Goal: Transaction & Acquisition: Purchase product/service

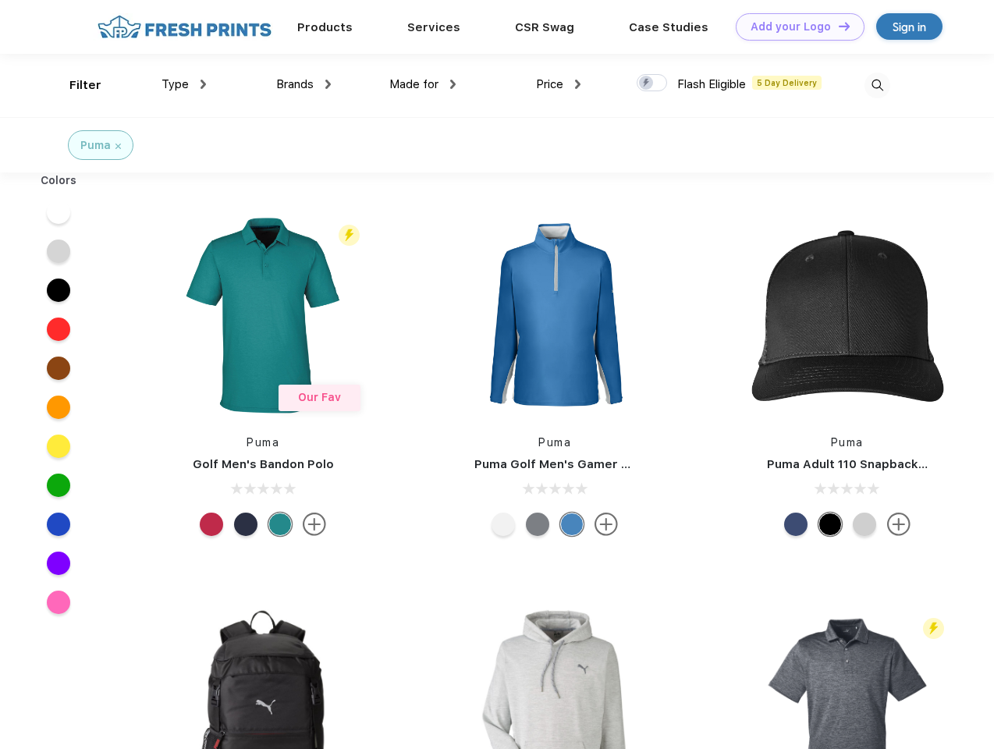
click at [794, 27] on link "Add your Logo Design Tool" at bounding box center [800, 26] width 129 height 27
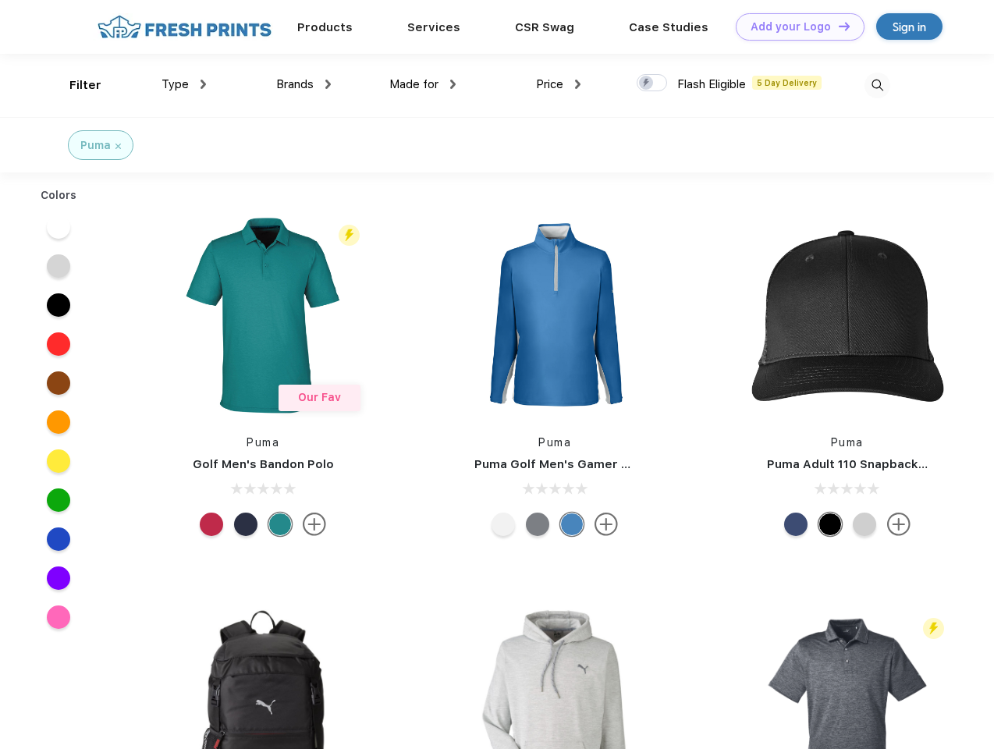
click at [0, 0] on div "Design Tool" at bounding box center [0, 0] width 0 height 0
click at [837, 26] on link "Add your Logo Design Tool" at bounding box center [800, 26] width 129 height 27
click at [75, 85] on div "Filter" at bounding box center [85, 85] width 32 height 18
click at [184, 84] on span "Type" at bounding box center [175, 84] width 27 height 14
click at [304, 84] on span "Brands" at bounding box center [294, 84] width 37 height 14
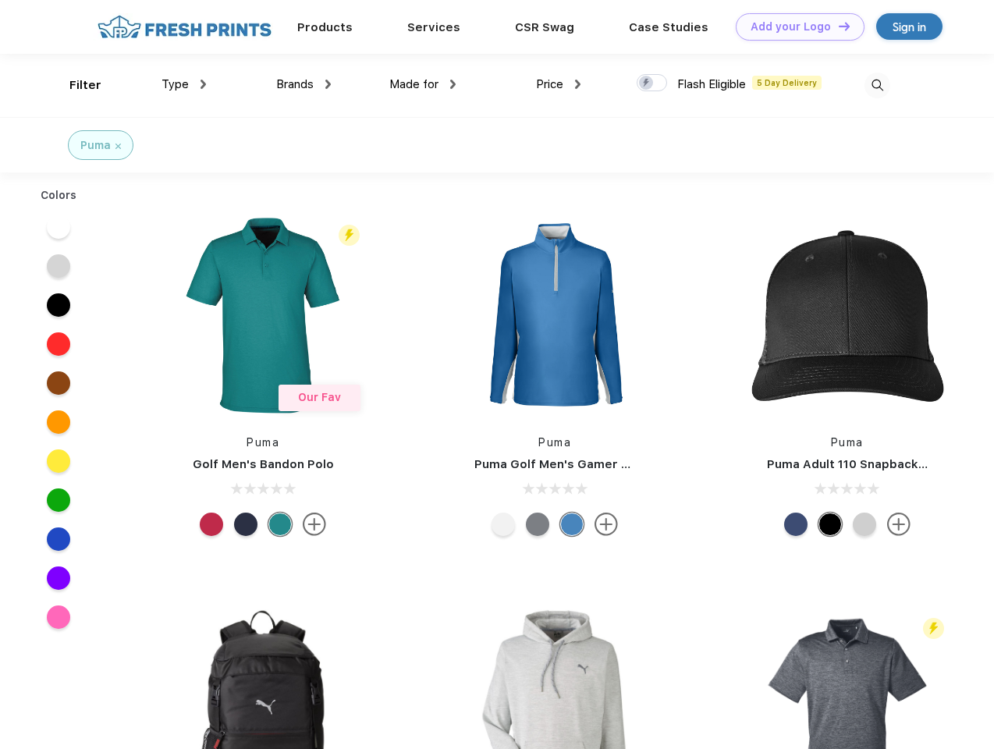
click at [423, 84] on span "Made for" at bounding box center [413, 84] width 49 height 14
click at [559, 84] on span "Price" at bounding box center [549, 84] width 27 height 14
click at [652, 83] on div at bounding box center [652, 82] width 30 height 17
click at [647, 83] on input "checkbox" at bounding box center [642, 78] width 10 height 10
click at [877, 85] on img at bounding box center [878, 86] width 26 height 26
